Goal: Information Seeking & Learning: Learn about a topic

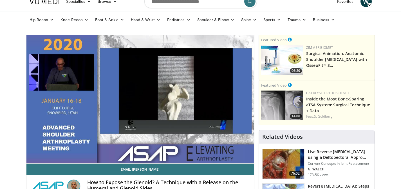
scroll to position [9, 0]
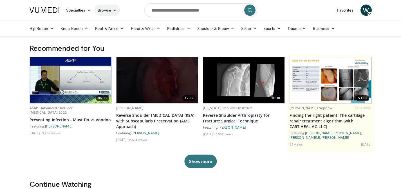
click at [101, 13] on link "Browse" at bounding box center [107, 10] width 26 height 11
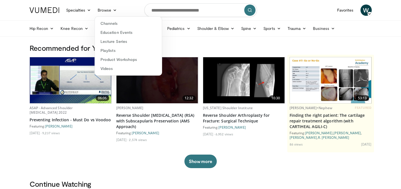
click at [293, 15] on nav "Specialties Adult & Family Medicine Allergy, Asthma, Immunology Anesthesiology …" at bounding box center [200, 10] width 349 height 20
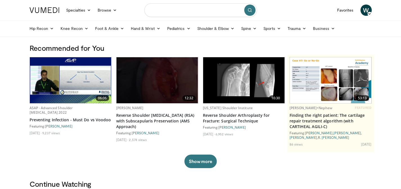
click at [160, 10] on input "Search topics, interventions" at bounding box center [200, 10] width 113 height 14
type input "**********"
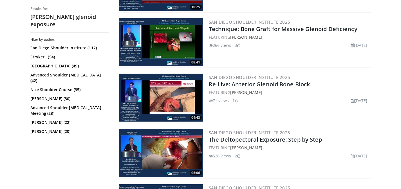
scroll to position [851, 0]
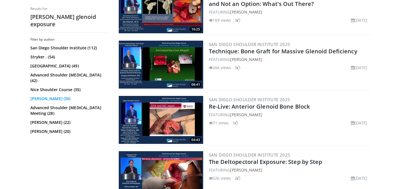
click at [43, 96] on link "[PERSON_NAME] (30)" at bounding box center [68, 99] width 77 height 6
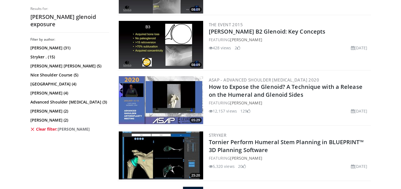
scroll to position [1038, 0]
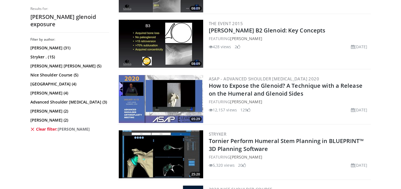
click at [185, 95] on img at bounding box center [161, 99] width 85 height 48
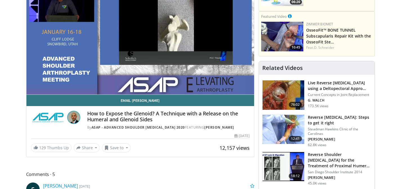
scroll to position [91, 0]
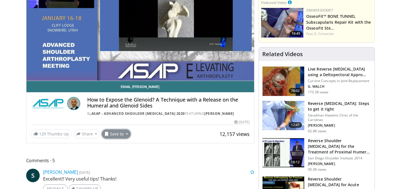
click at [115, 135] on button "Save to" at bounding box center [116, 133] width 29 height 9
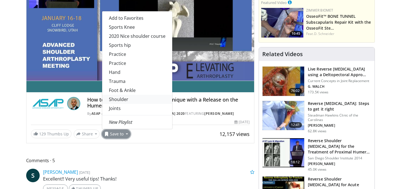
click at [124, 101] on link "Shoulder" at bounding box center [137, 99] width 70 height 9
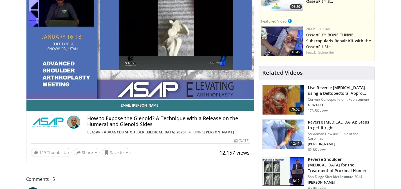
scroll to position [110, 0]
